Goal: Book appointment/travel/reservation

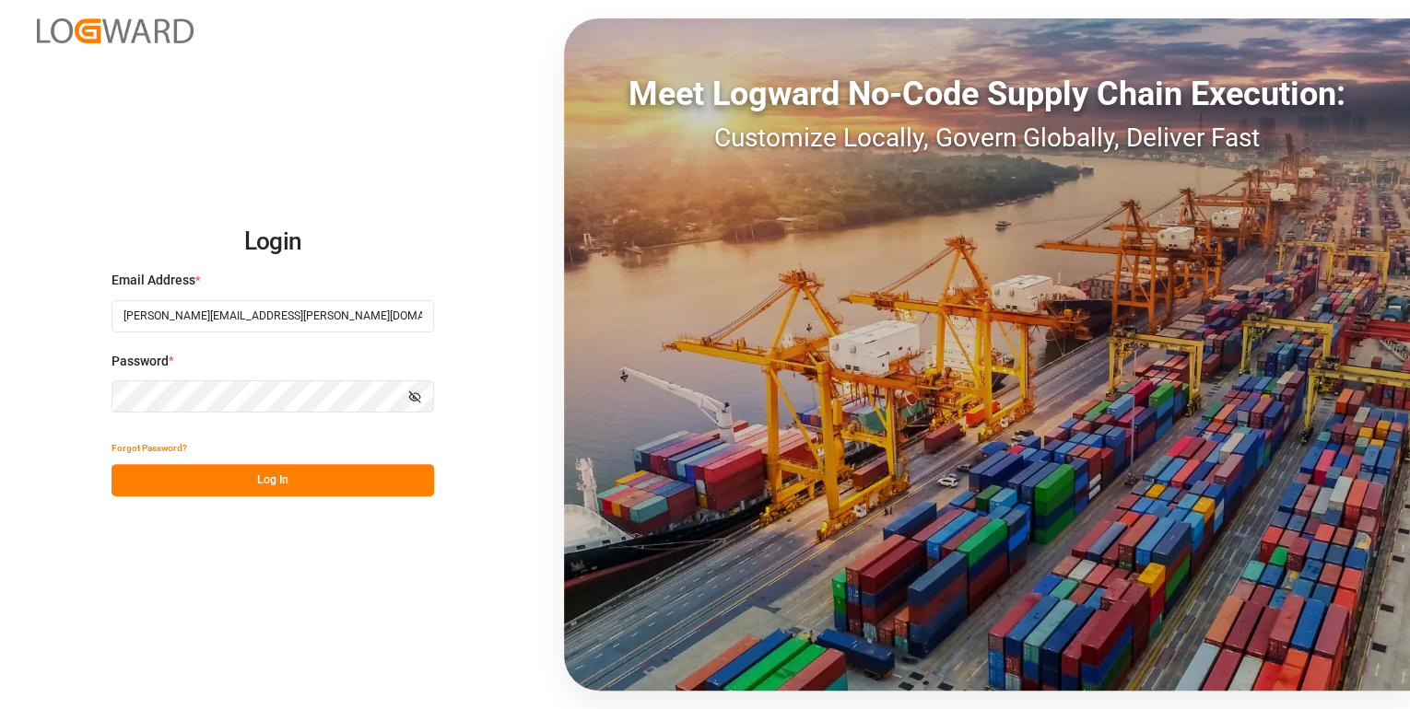
click at [206, 472] on button "Log In" at bounding box center [272, 480] width 322 height 32
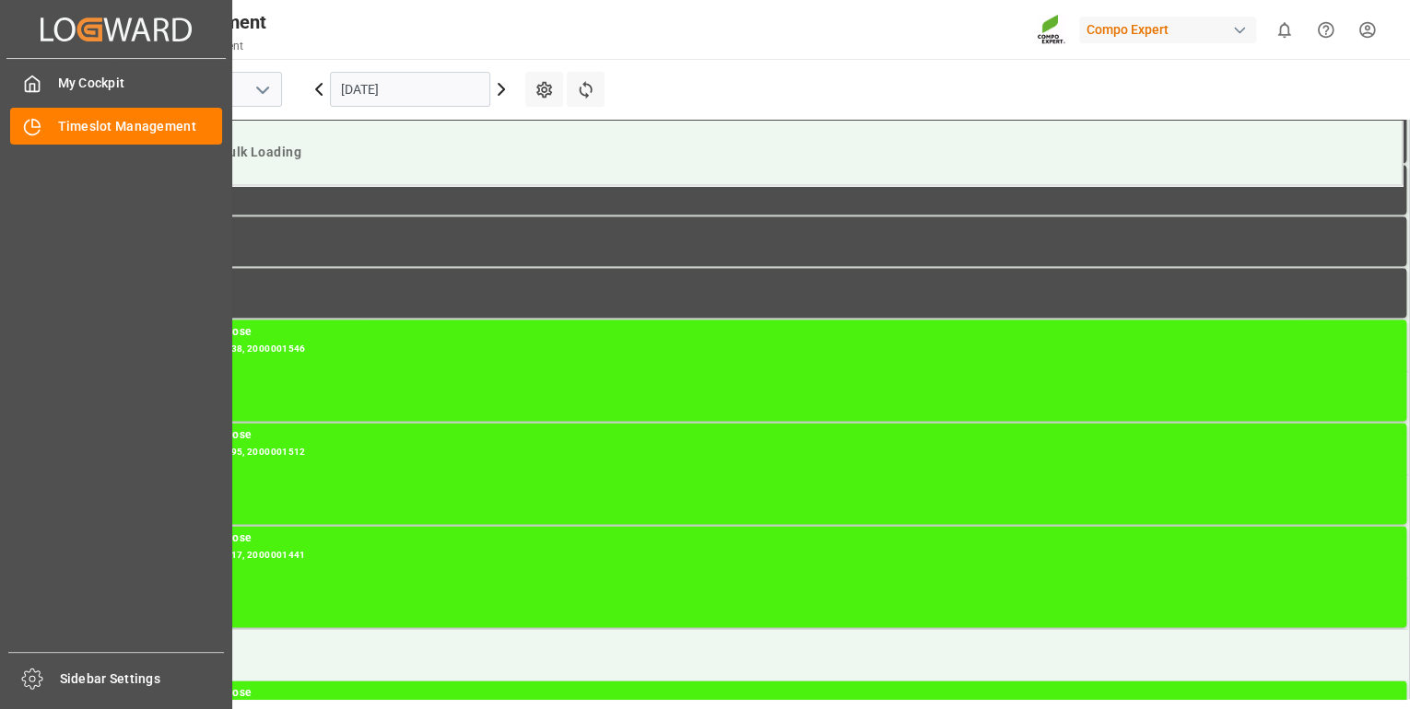
scroll to position [1330, 0]
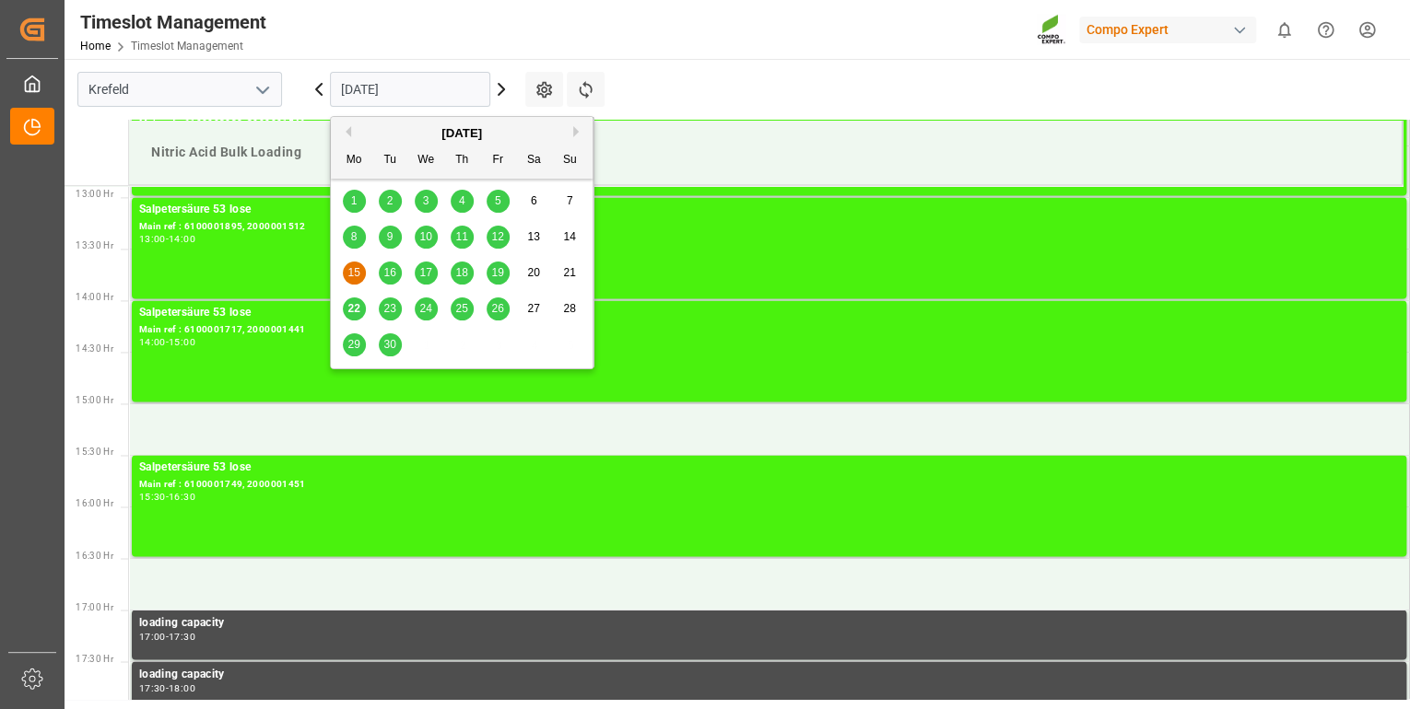
click at [405, 96] on input "[DATE]" at bounding box center [410, 89] width 160 height 35
click at [354, 309] on span "22" at bounding box center [353, 308] width 12 height 13
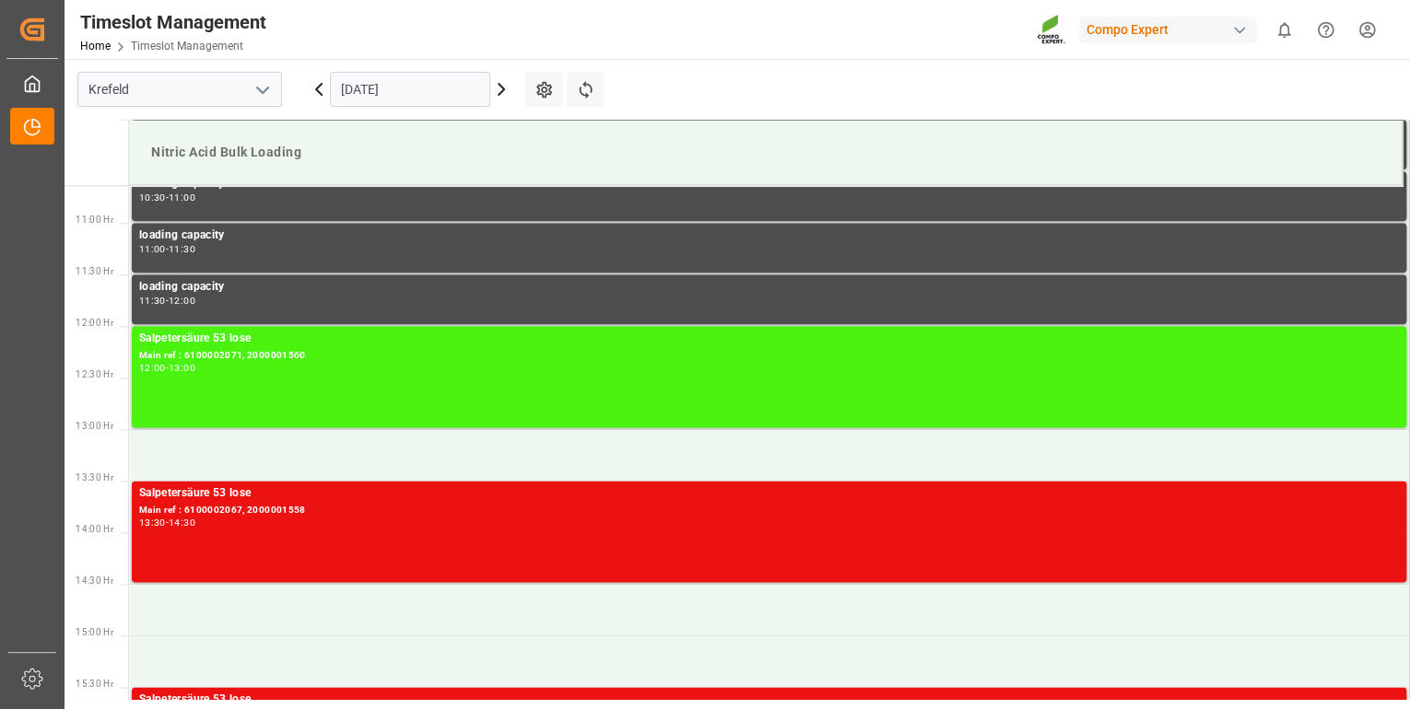
scroll to position [1079, 0]
